Goal: Task Accomplishment & Management: Manage account settings

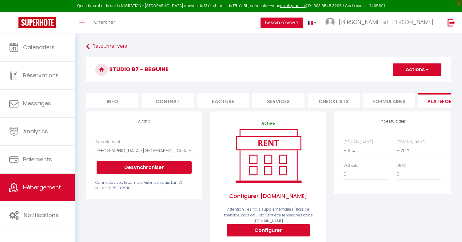
select select "8613-1465804211005514016"
select select "+ 6 %"
select select "+ 20 %"
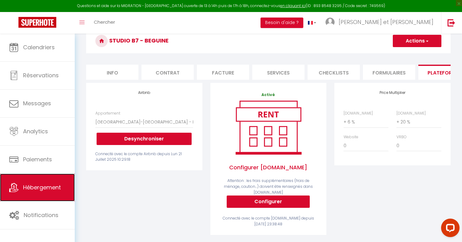
click at [37, 193] on link "Hébergement" at bounding box center [37, 187] width 75 height 28
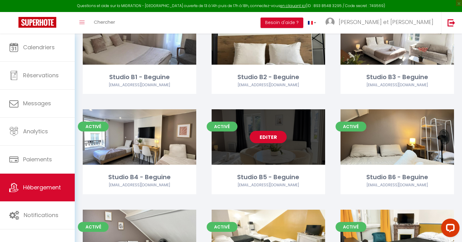
scroll to position [501, 0]
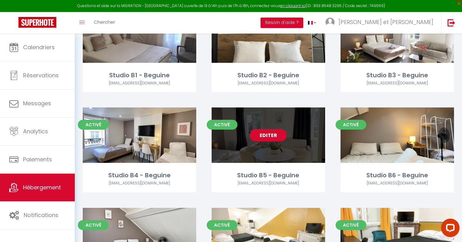
click at [276, 130] on link "Editer" at bounding box center [268, 135] width 37 height 12
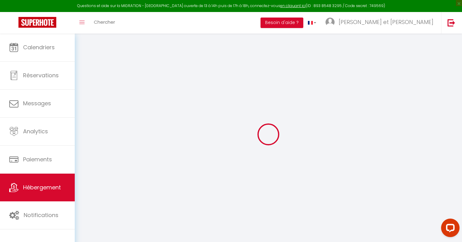
checkbox input "false"
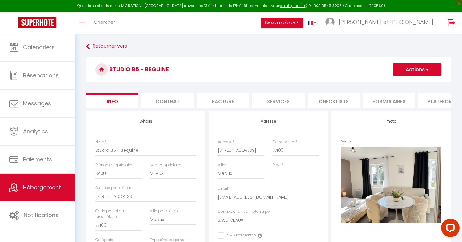
click at [439, 102] on li "Plateformes" at bounding box center [444, 100] width 52 height 15
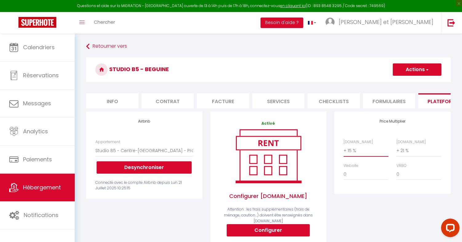
click at [353, 152] on select "0 + 1 % + 2 % + 3 % + 4 % + 5 % + 6 % + 7 % + 8 % + 9 %" at bounding box center [365, 151] width 45 height 12
select select "+ 6 %"
click at [411, 69] on button "Actions" at bounding box center [417, 69] width 49 height 12
click at [408, 83] on link "Enregistrer" at bounding box center [416, 83] width 49 height 8
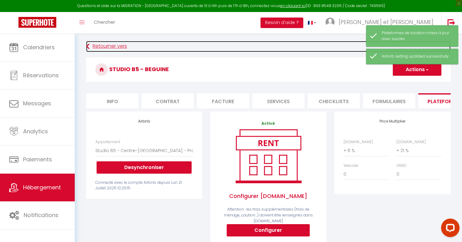
click at [114, 48] on link "Retourner vers" at bounding box center [268, 46] width 364 height 11
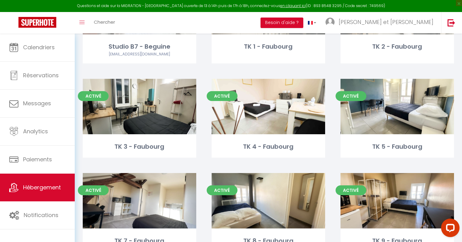
scroll to position [752, 0]
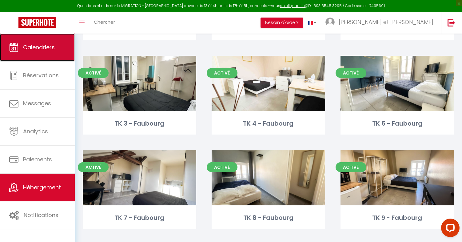
click at [46, 45] on span "Calendriers" at bounding box center [39, 47] width 32 height 8
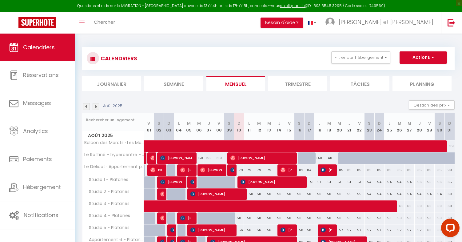
scroll to position [59, 0]
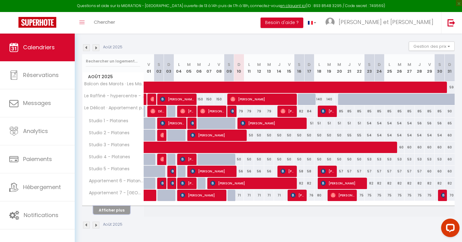
click at [128, 206] on button "Afficher plus" at bounding box center [111, 210] width 37 height 8
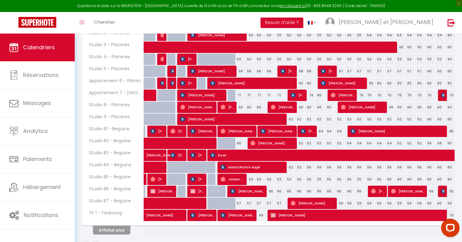
scroll to position [173, 0]
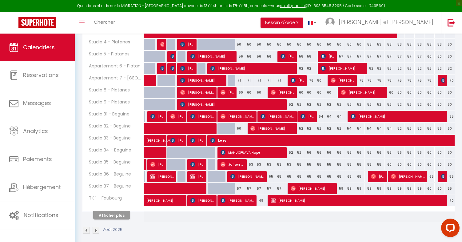
click at [271, 177] on div "65" at bounding box center [269, 176] width 10 height 11
type input "65"
type input "Mer 13 Août 2025"
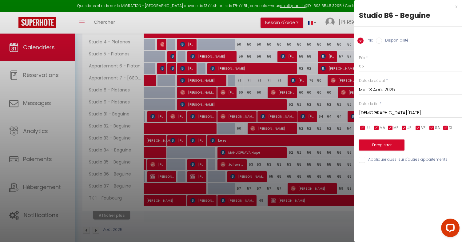
click at [374, 114] on input "[DEMOGRAPHIC_DATA][DATE]" at bounding box center [410, 113] width 103 height 8
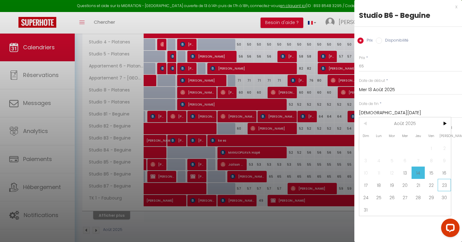
click at [442, 184] on span "23" at bounding box center [444, 185] width 13 height 12
type input "Sam 23 Août 2025"
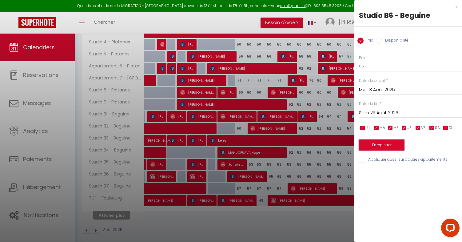
click at [373, 144] on button "Enregistrer" at bounding box center [382, 144] width 46 height 11
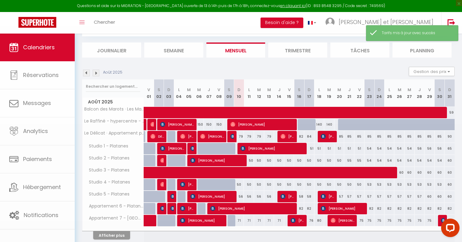
scroll to position [59, 0]
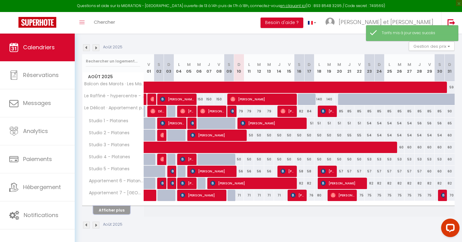
click at [118, 206] on button "Afficher plus" at bounding box center [111, 210] width 37 height 8
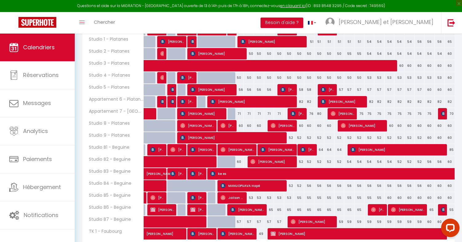
scroll to position [179, 0]
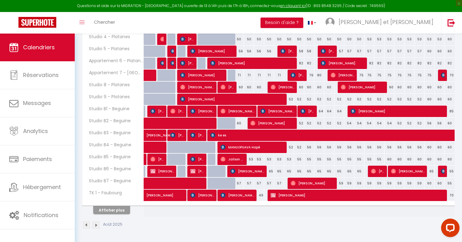
click at [271, 172] on div "65" at bounding box center [269, 170] width 10 height 11
type input "65"
type input "Mer 13 Août 2025"
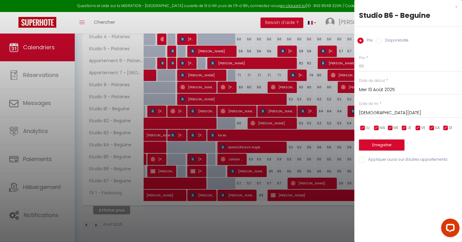
click at [370, 113] on input "[DEMOGRAPHIC_DATA][DATE]" at bounding box center [410, 113] width 103 height 8
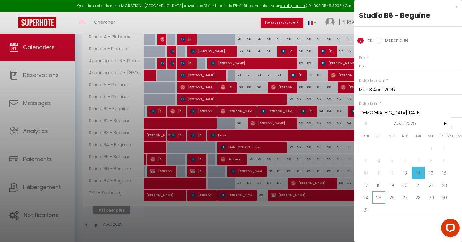
click at [379, 195] on span "25" at bounding box center [378, 197] width 13 height 12
type input "Lun 25 Août 2025"
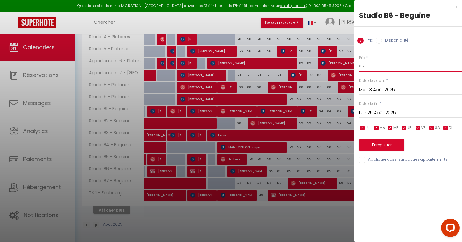
click at [374, 70] on input "65" at bounding box center [410, 66] width 103 height 11
type input "6"
type input "58"
click at [390, 144] on button "Enregistrer" at bounding box center [382, 144] width 46 height 11
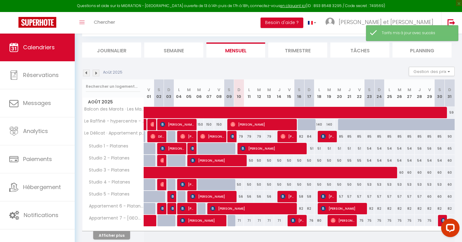
scroll to position [59, 0]
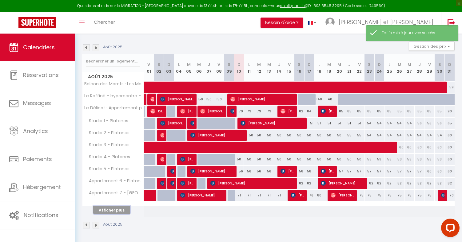
click at [111, 210] on button "Afficher plus" at bounding box center [111, 210] width 37 height 8
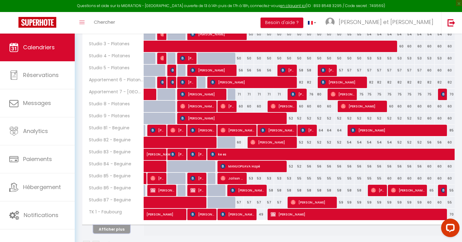
scroll to position [179, 0]
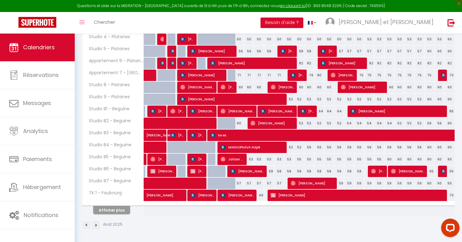
click at [248, 183] on div "57" at bounding box center [249, 182] width 10 height 11
type input "57"
type input "Lun 11 Août 2025"
type input "[DATE]"
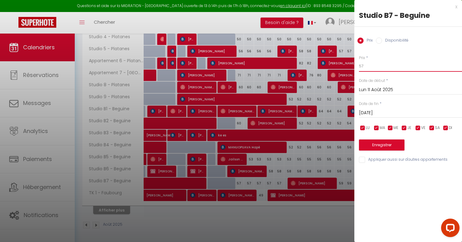
click at [374, 69] on input "57" at bounding box center [410, 66] width 103 height 11
type input "55"
click at [379, 113] on input "[DATE]" at bounding box center [410, 113] width 103 height 8
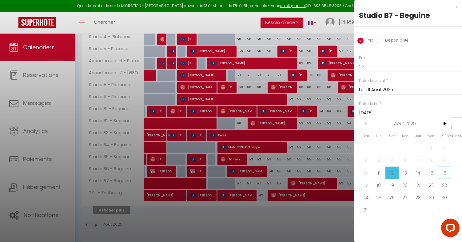
click at [439, 172] on span "16" at bounding box center [444, 172] width 13 height 12
type input "[PERSON_NAME][DATE]"
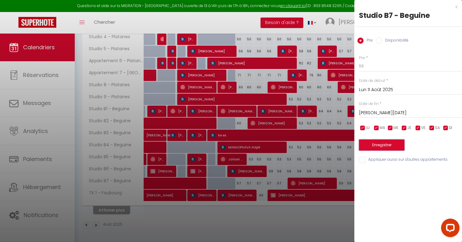
click at [396, 141] on button "Enregistrer" at bounding box center [382, 144] width 46 height 11
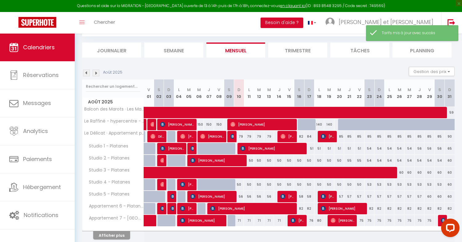
scroll to position [59, 0]
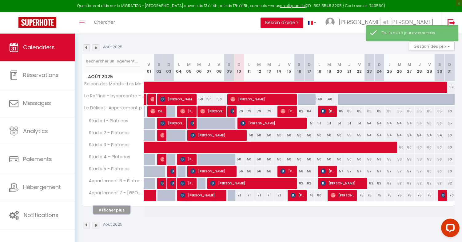
click at [120, 209] on button "Afficher plus" at bounding box center [111, 210] width 37 height 8
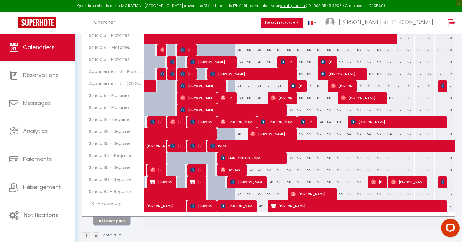
scroll to position [179, 0]
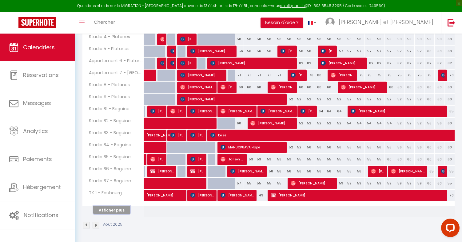
click at [111, 209] on button "Afficher plus" at bounding box center [111, 210] width 37 height 8
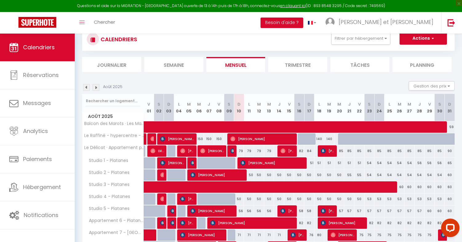
scroll to position [0, 0]
